Goal: Transaction & Acquisition: Purchase product/service

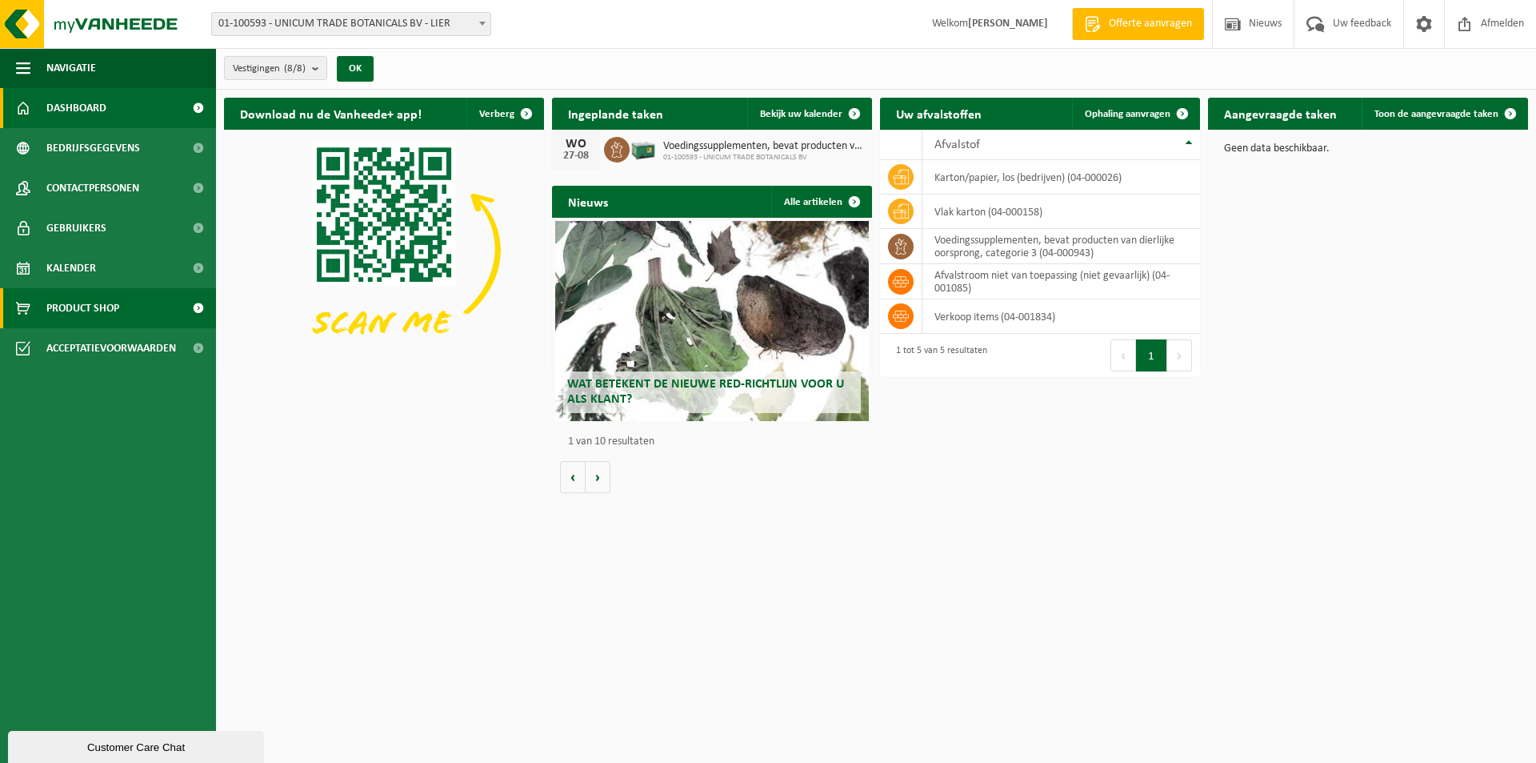
click at [101, 302] on span "Product Shop" at bounding box center [82, 308] width 73 height 40
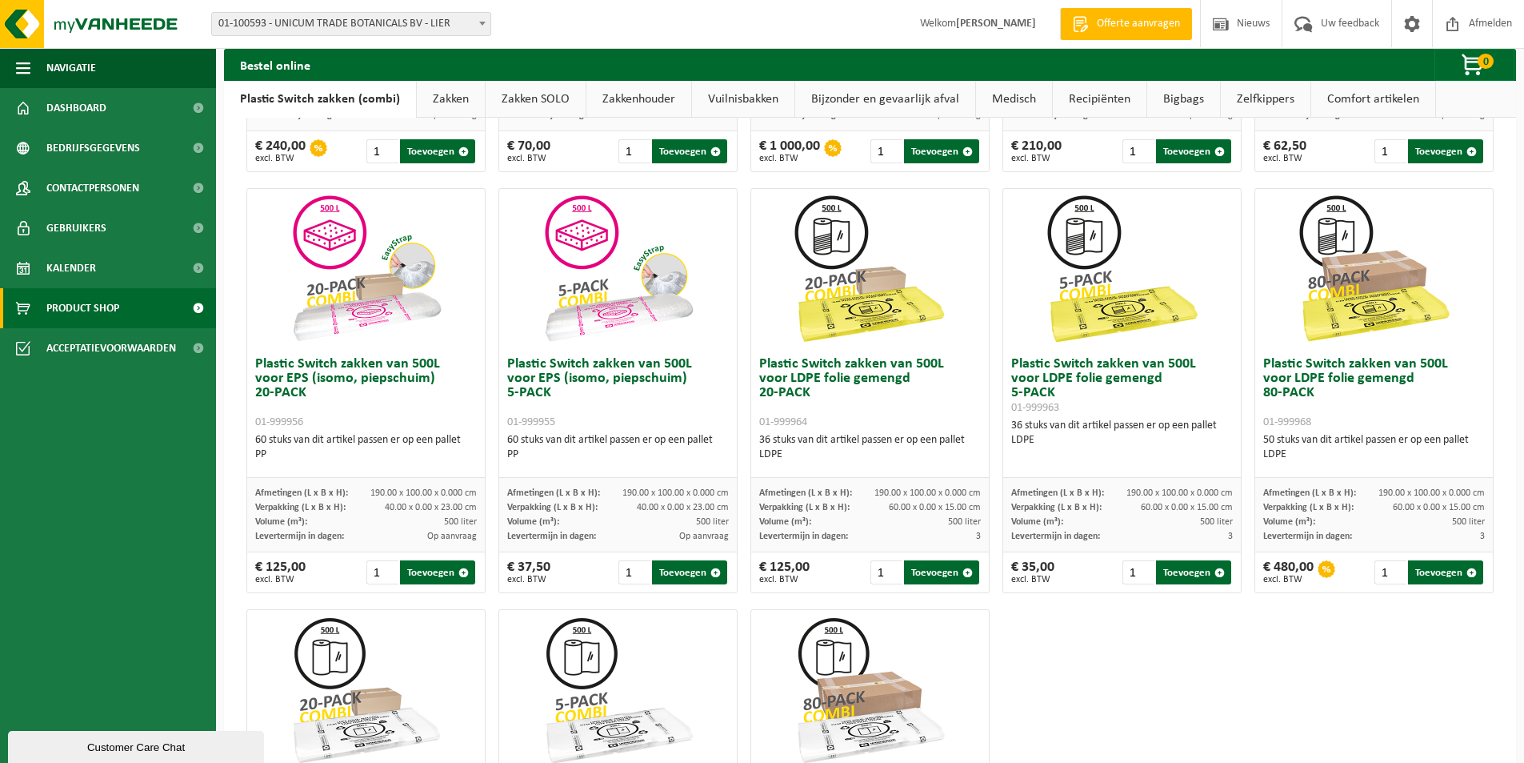
scroll to position [419, 0]
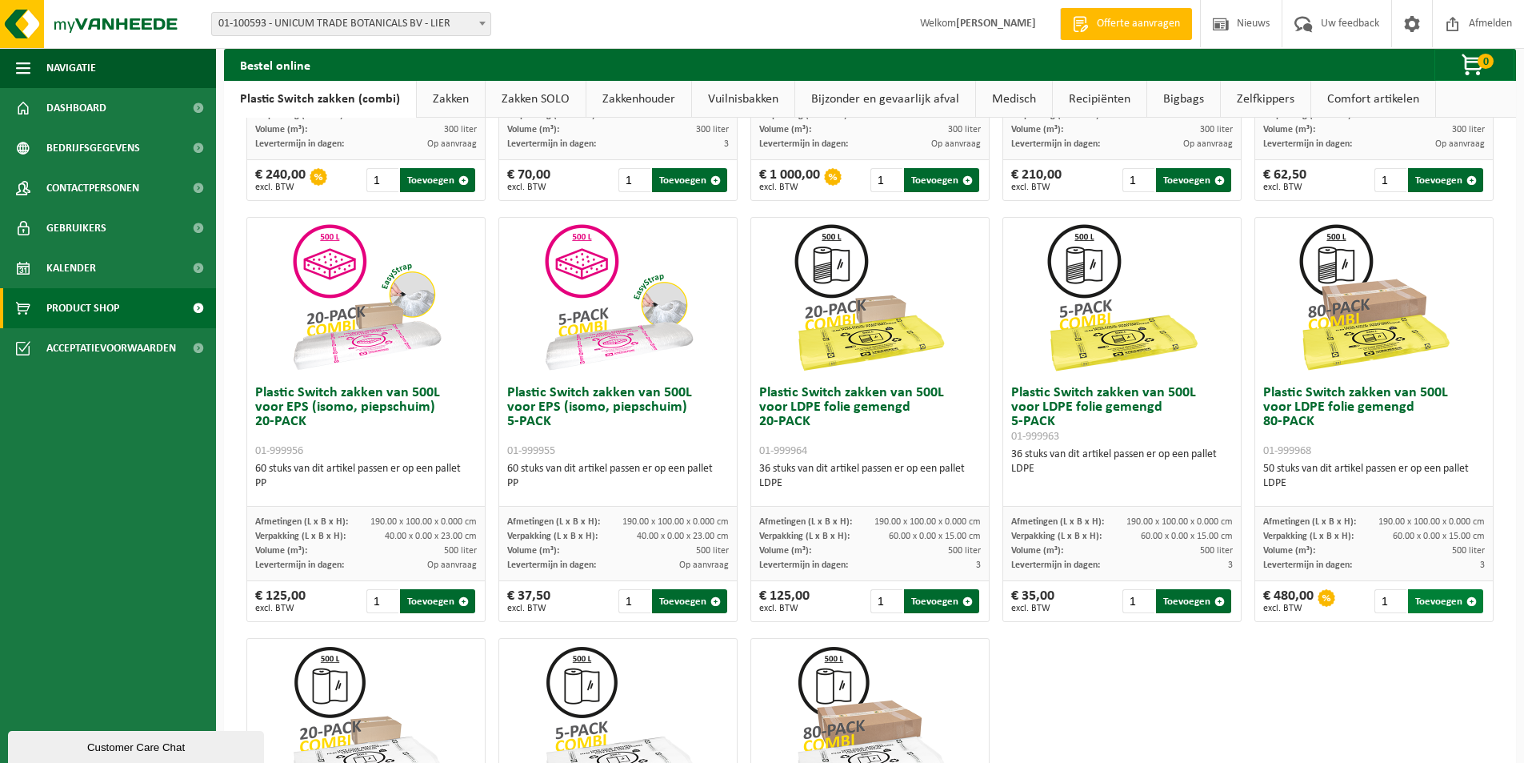
click at [1419, 602] on button "Toevoegen" at bounding box center [1445, 601] width 75 height 24
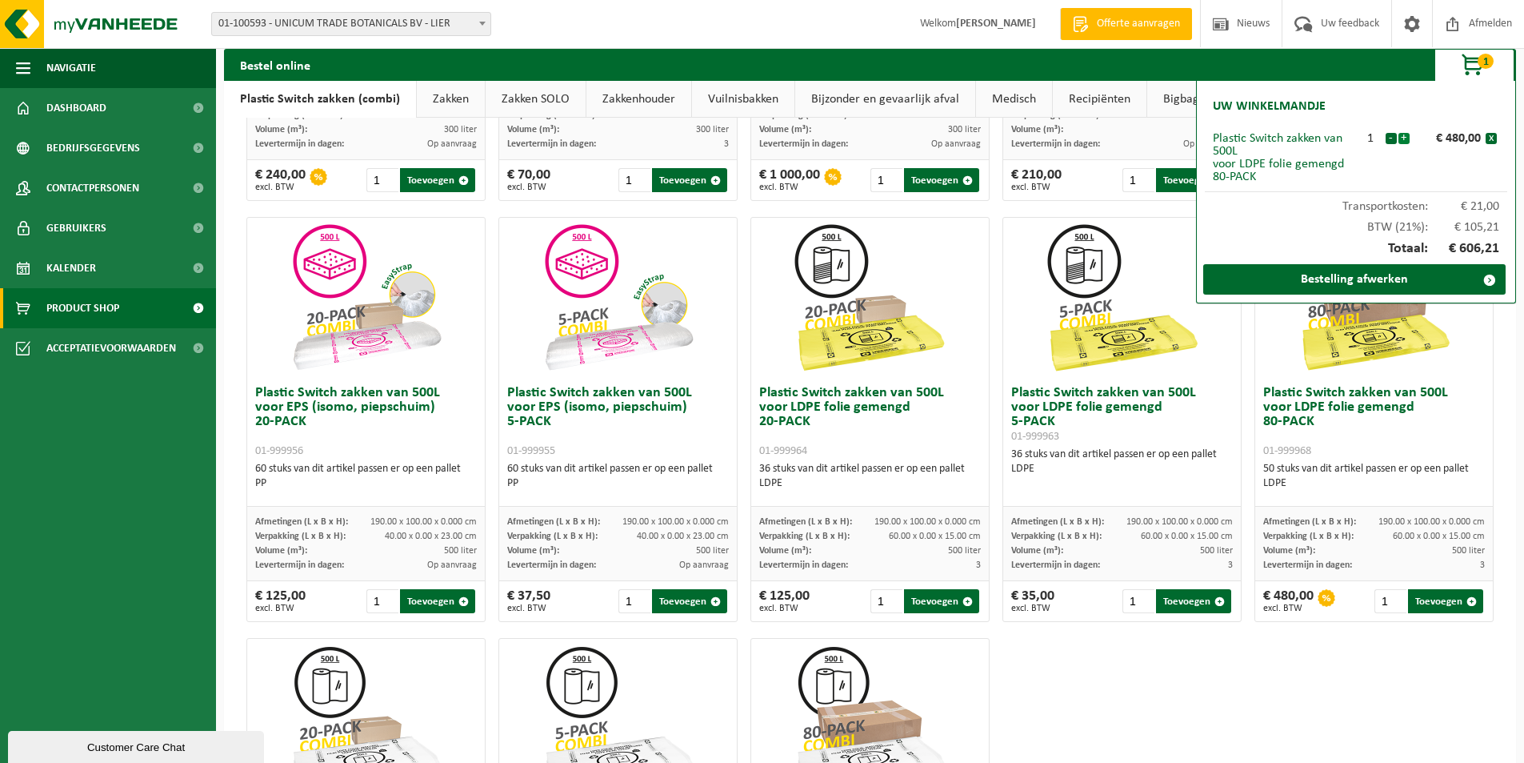
click at [1402, 134] on button "+" at bounding box center [1404, 138] width 11 height 11
click at [1373, 286] on link "Bestelling afwerken" at bounding box center [1354, 279] width 302 height 30
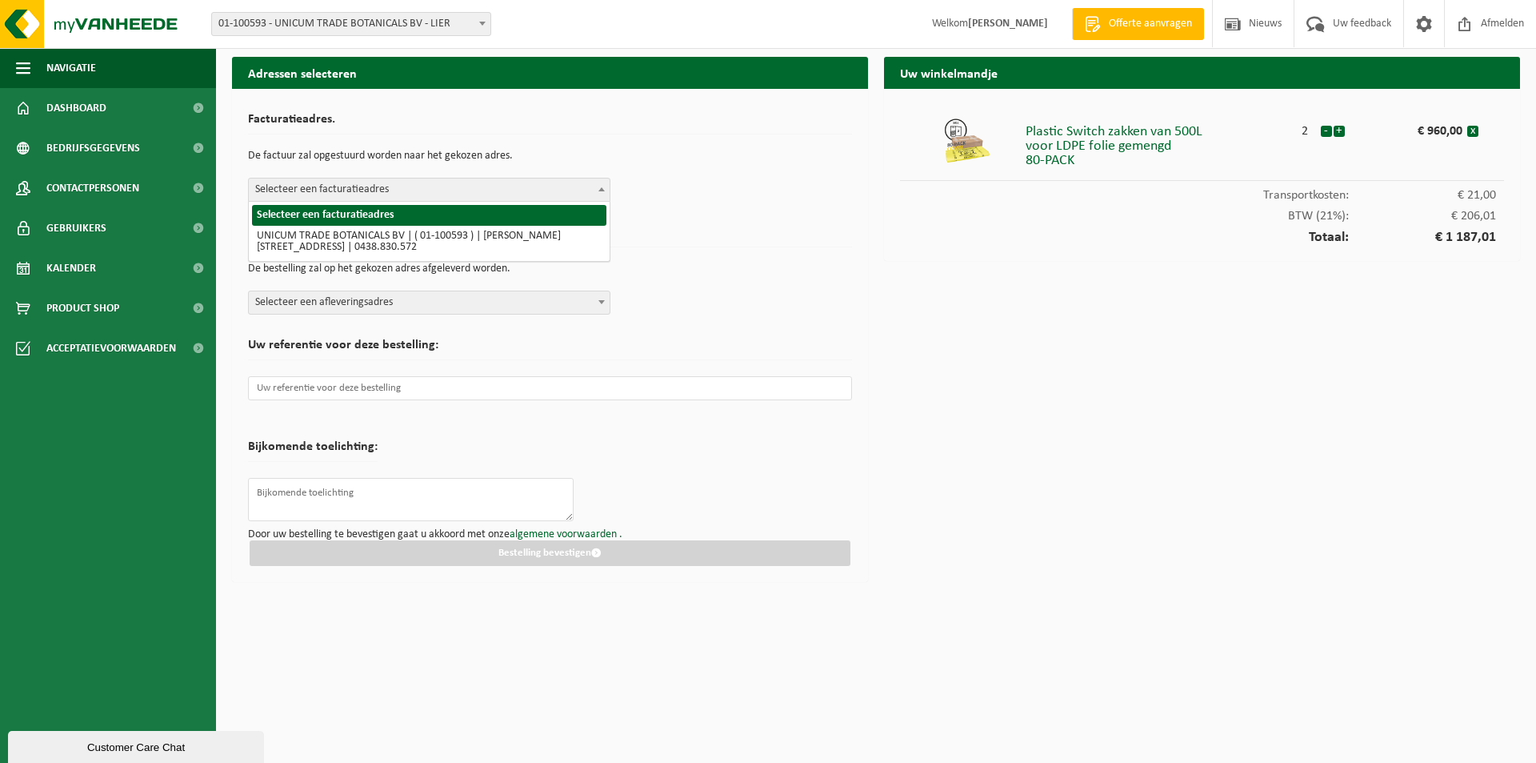
click at [404, 197] on span "Selecteer een facturatieadres" at bounding box center [429, 189] width 361 height 22
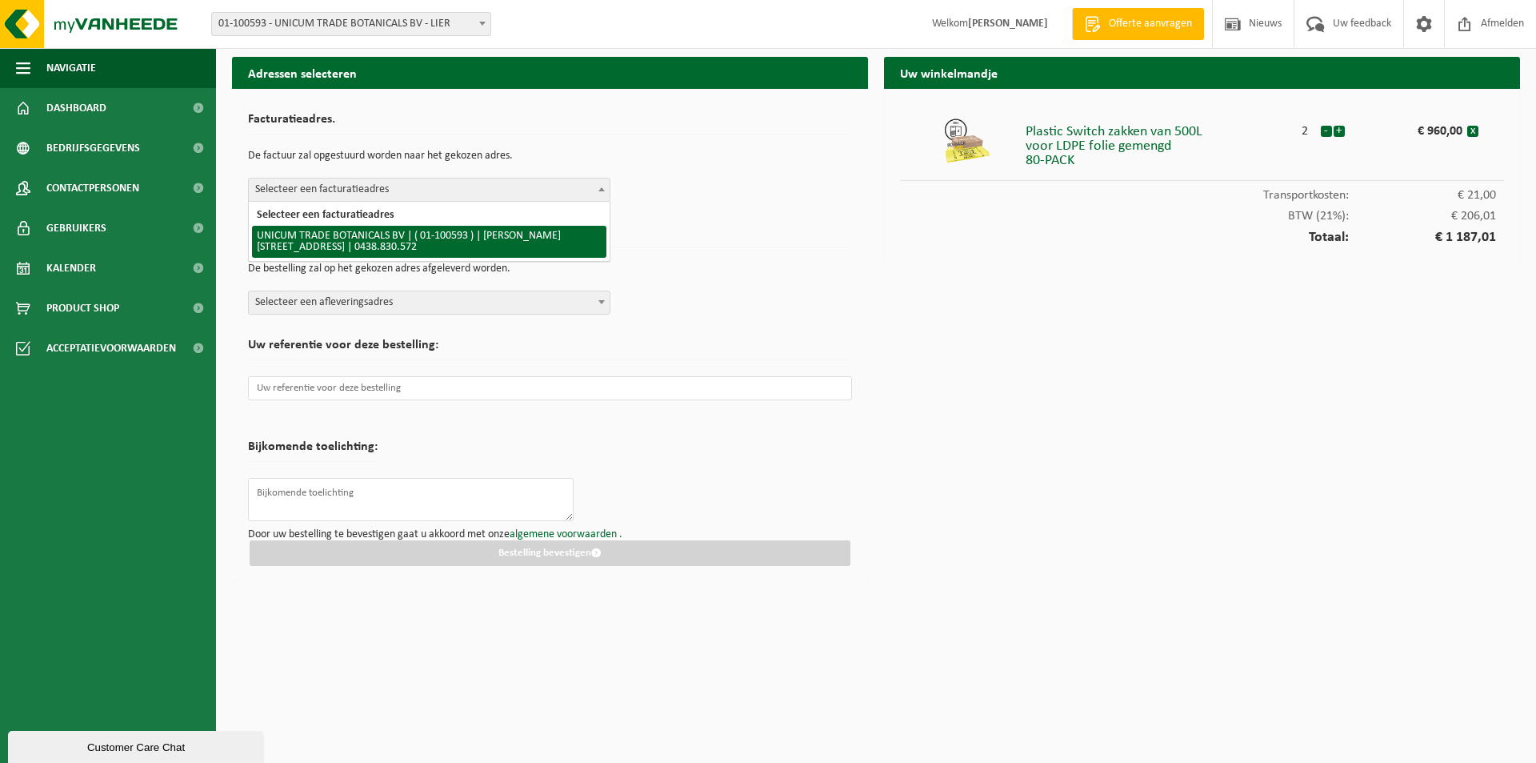
select select "10054"
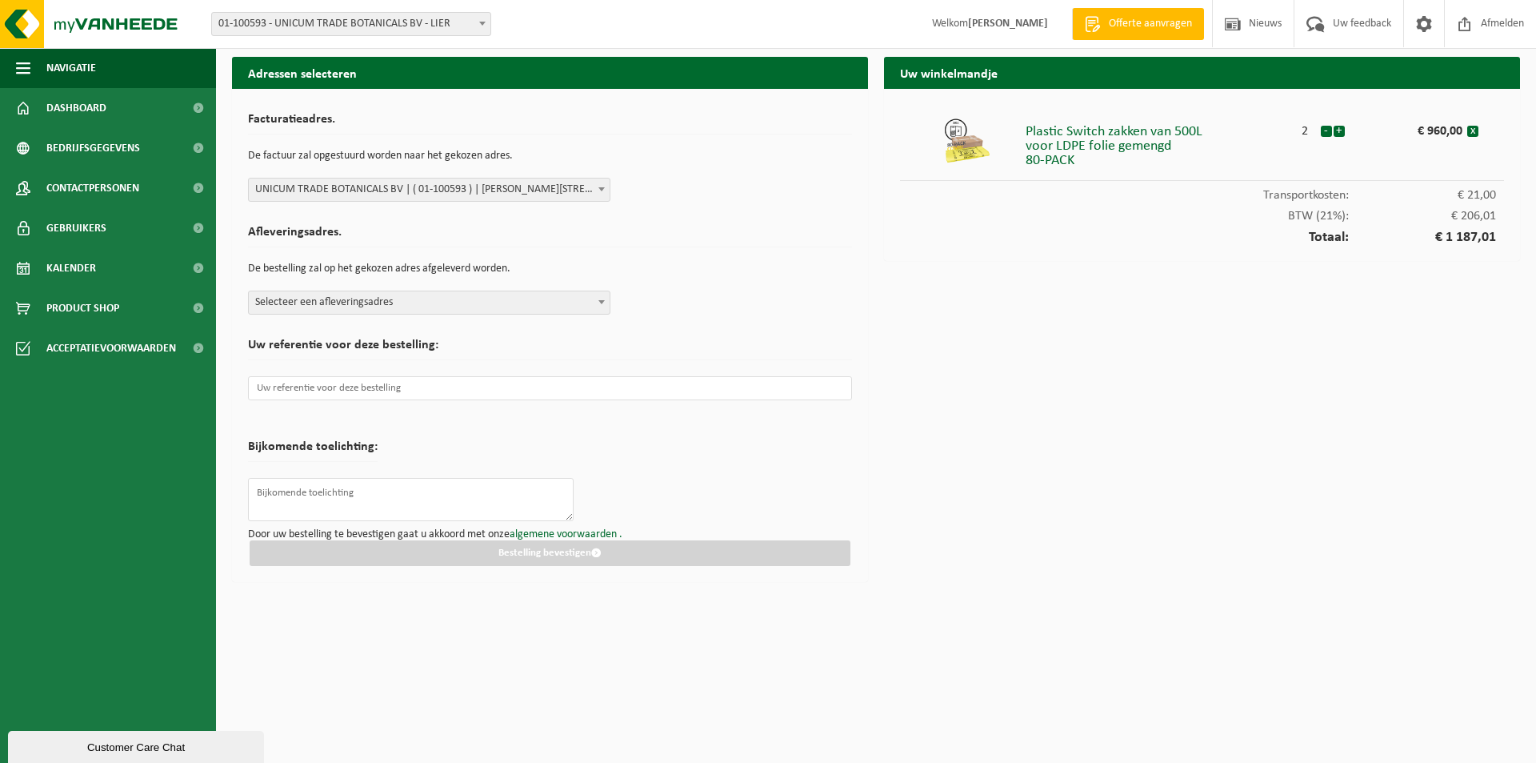
click at [414, 307] on span "Selecteer een afleveringsadres" at bounding box center [429, 302] width 361 height 22
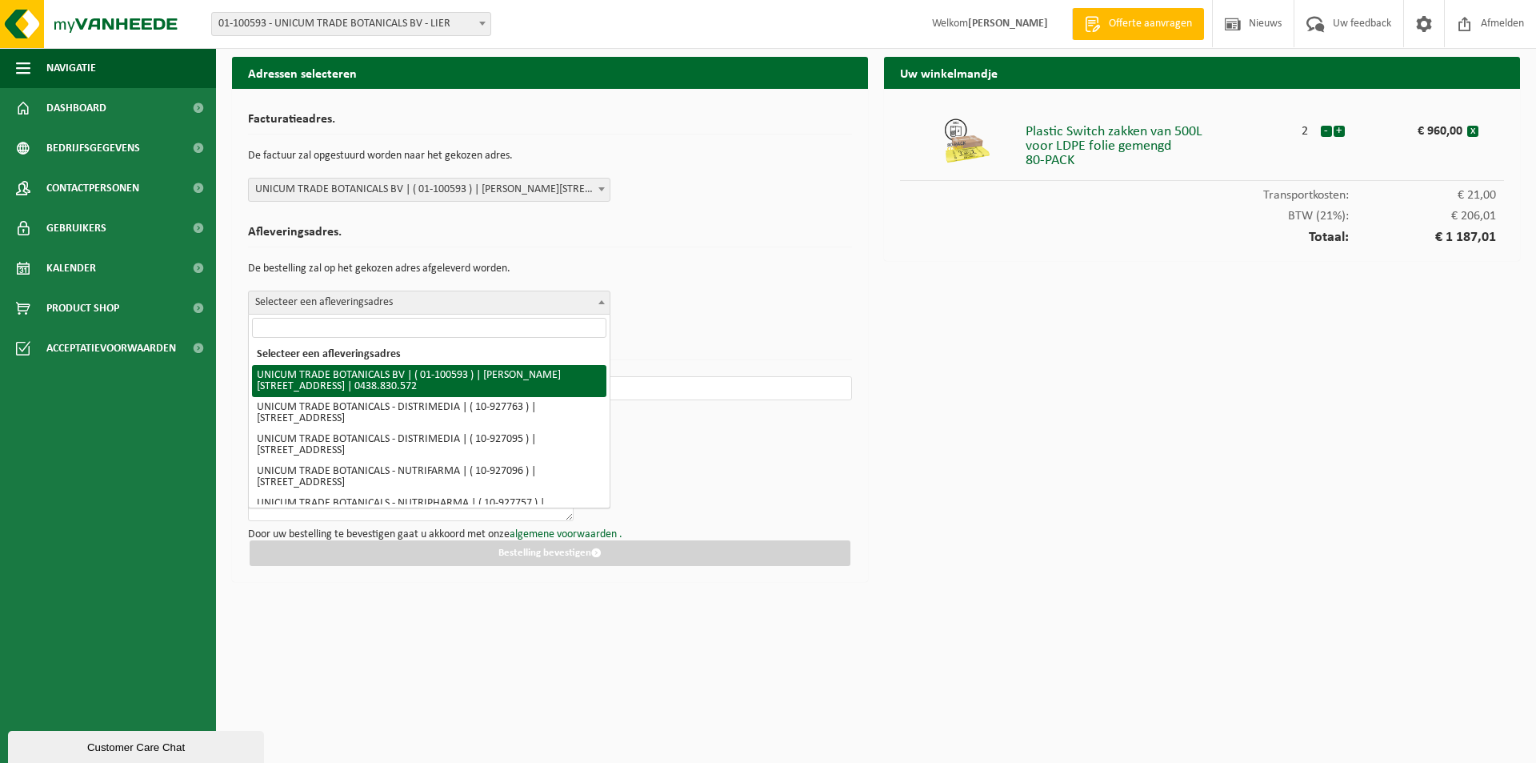
select select "10054"
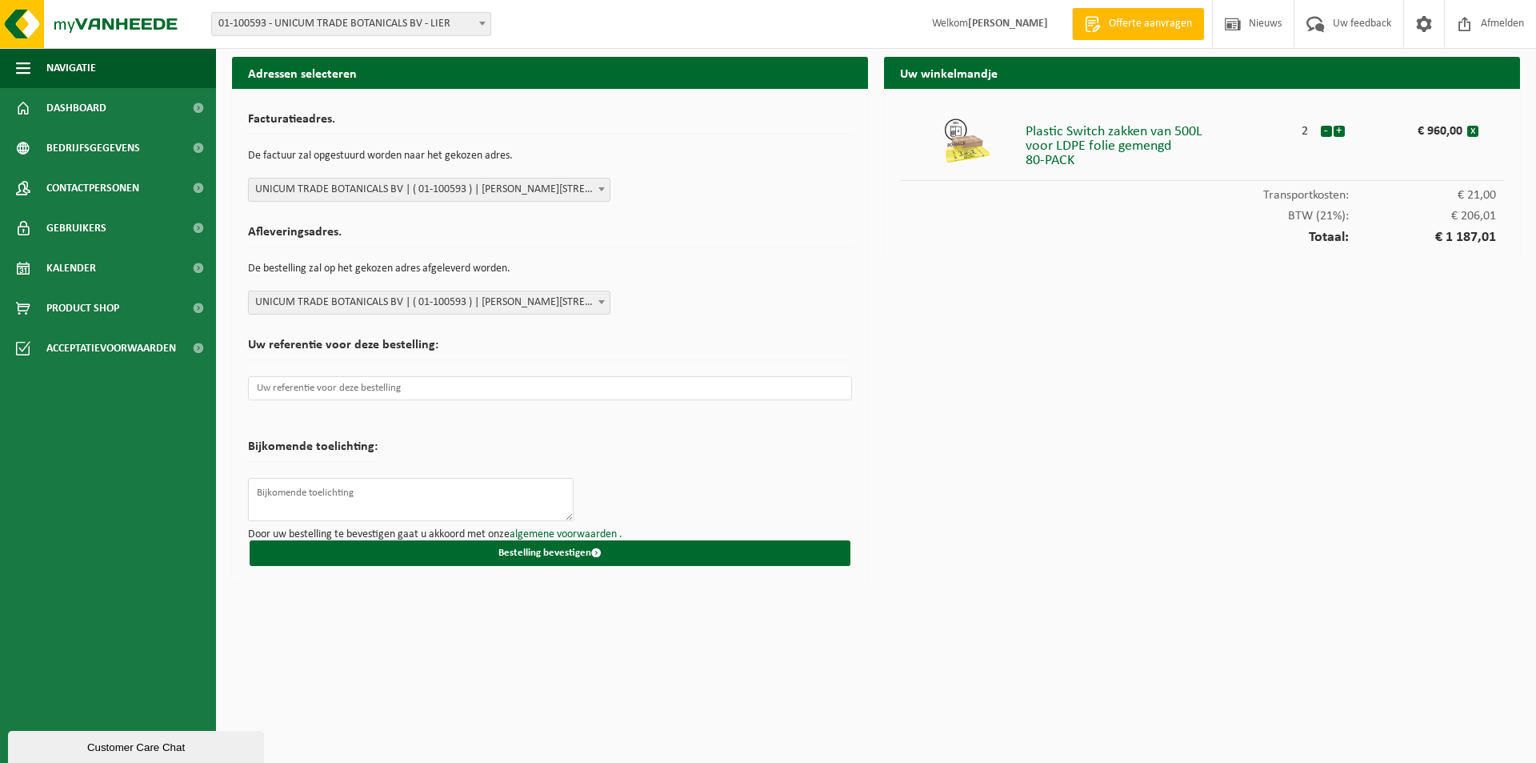
click at [659, 530] on p "Door uw bestelling te bevestigen gaat u akkoord met onze algemene voorwaarden ." at bounding box center [550, 534] width 604 height 11
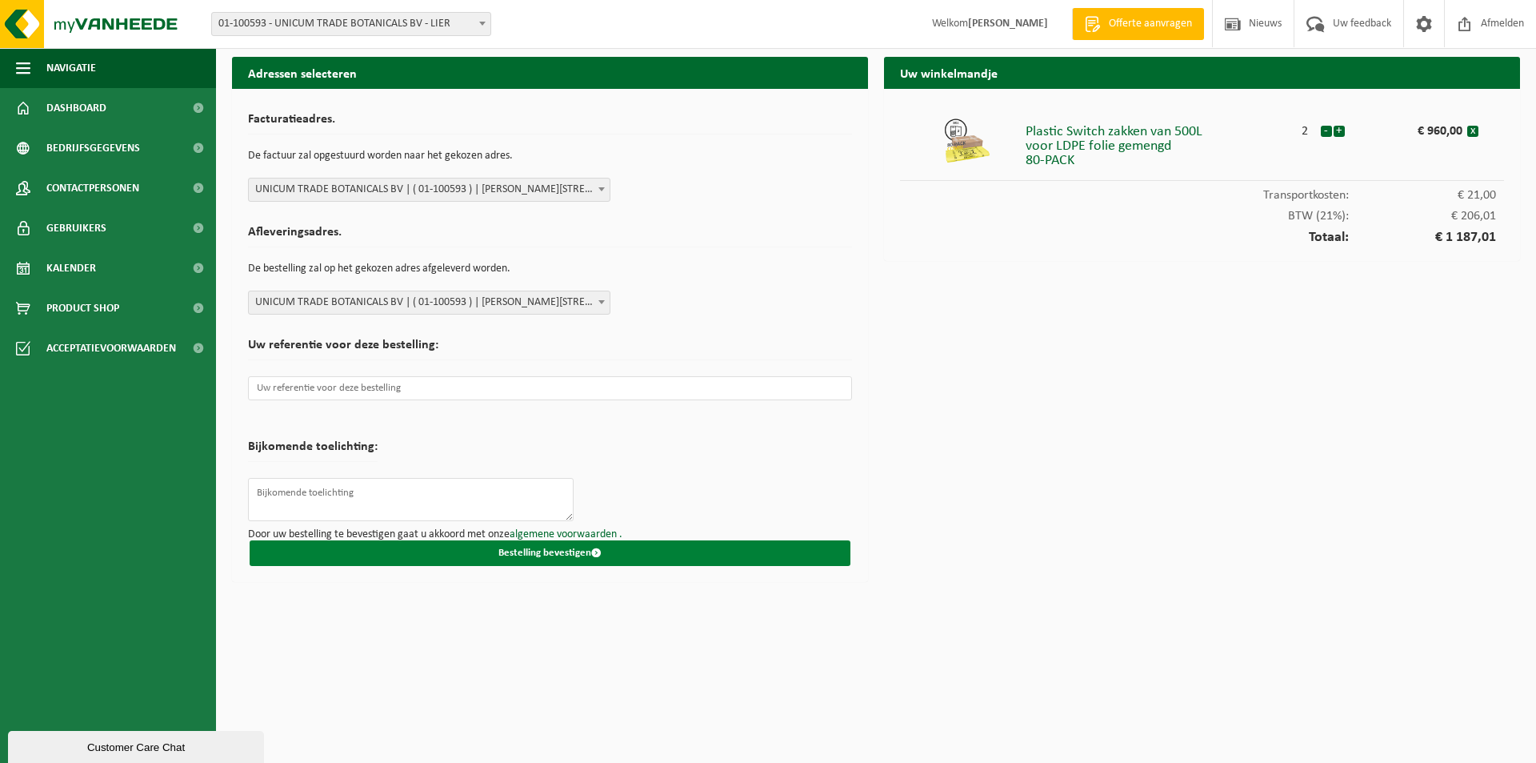
click at [659, 547] on button "Bestelling bevestigen" at bounding box center [550, 553] width 601 height 26
